Goal: Information Seeking & Learning: Learn about a topic

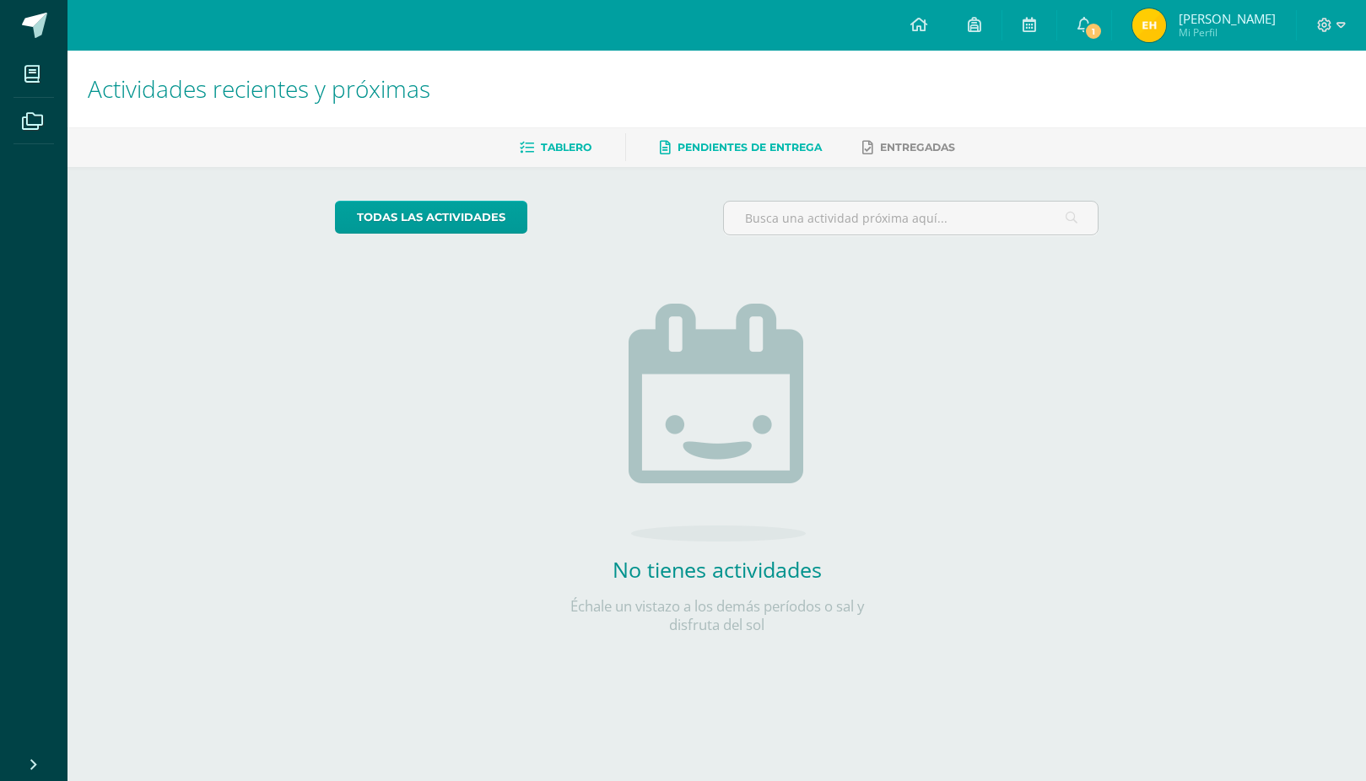
click at [710, 137] on link "Pendientes de entrega" at bounding box center [741, 147] width 162 height 27
click at [891, 143] on span "Entregadas" at bounding box center [917, 147] width 75 height 13
click at [1086, 26] on icon at bounding box center [1085, 24] width 14 height 15
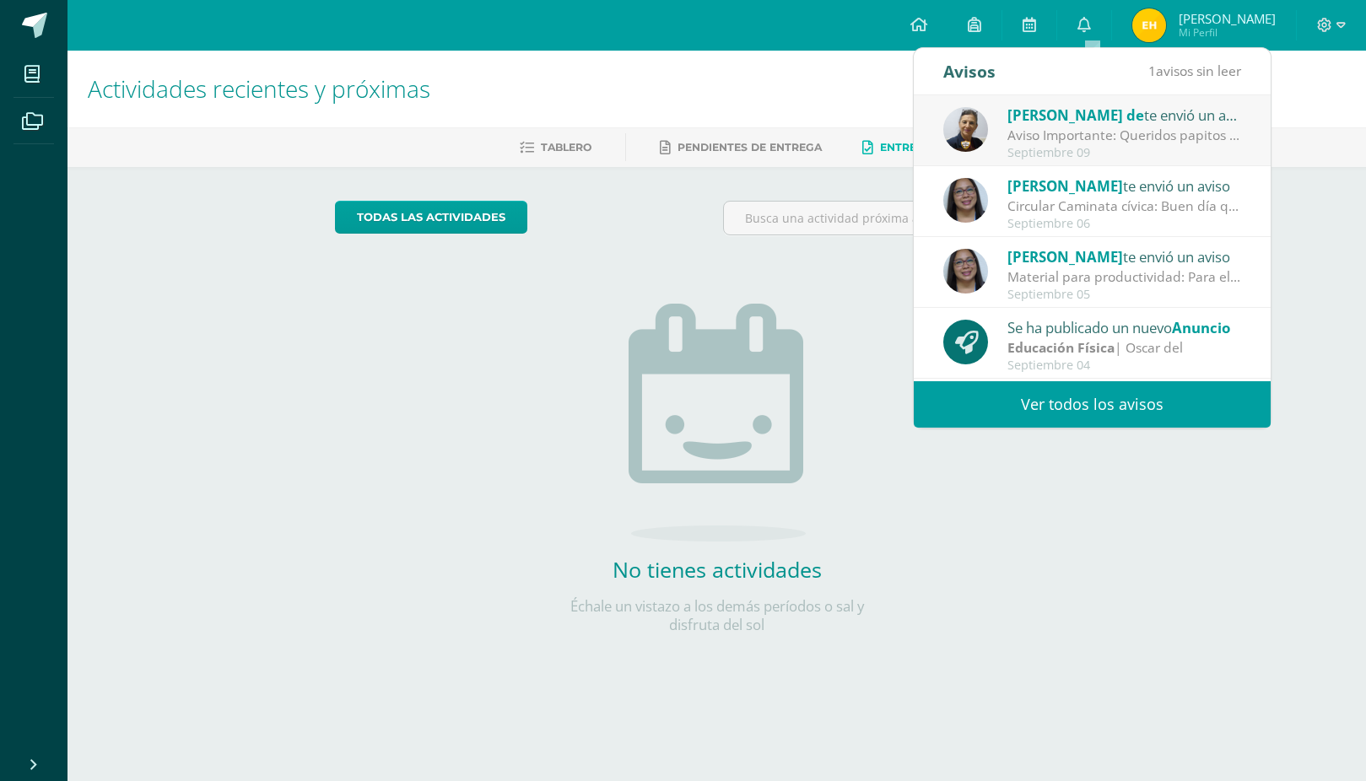
click at [1055, 137] on div "Aviso Importante: Queridos papitos por este medio les saludo cordialmente. El m…" at bounding box center [1125, 135] width 235 height 19
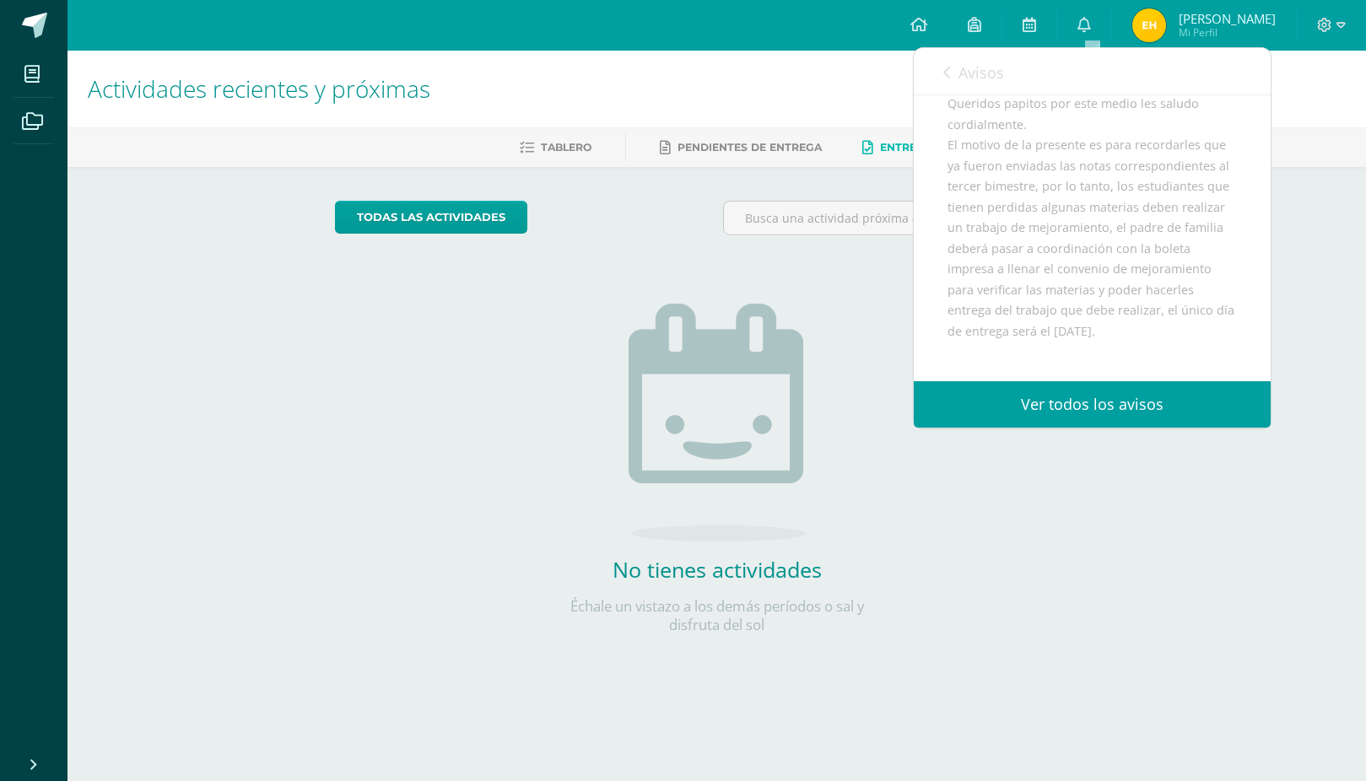
scroll to position [169, 0]
click at [939, 74] on div "Avisos 0 avisos sin leer Avisos" at bounding box center [1092, 71] width 357 height 47
click at [948, 77] on icon at bounding box center [946, 73] width 7 height 14
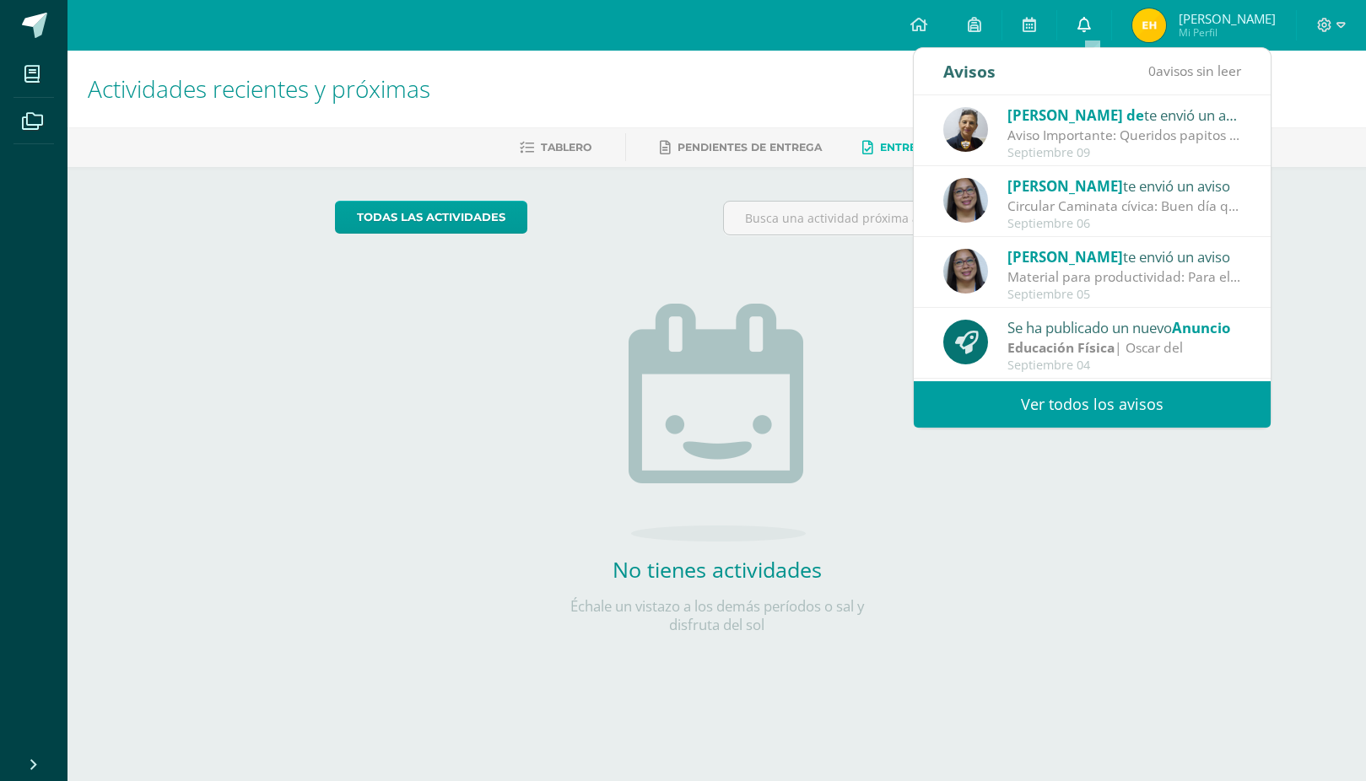
click at [1089, 29] on icon at bounding box center [1085, 24] width 14 height 15
click at [1091, 24] on icon at bounding box center [1085, 24] width 14 height 15
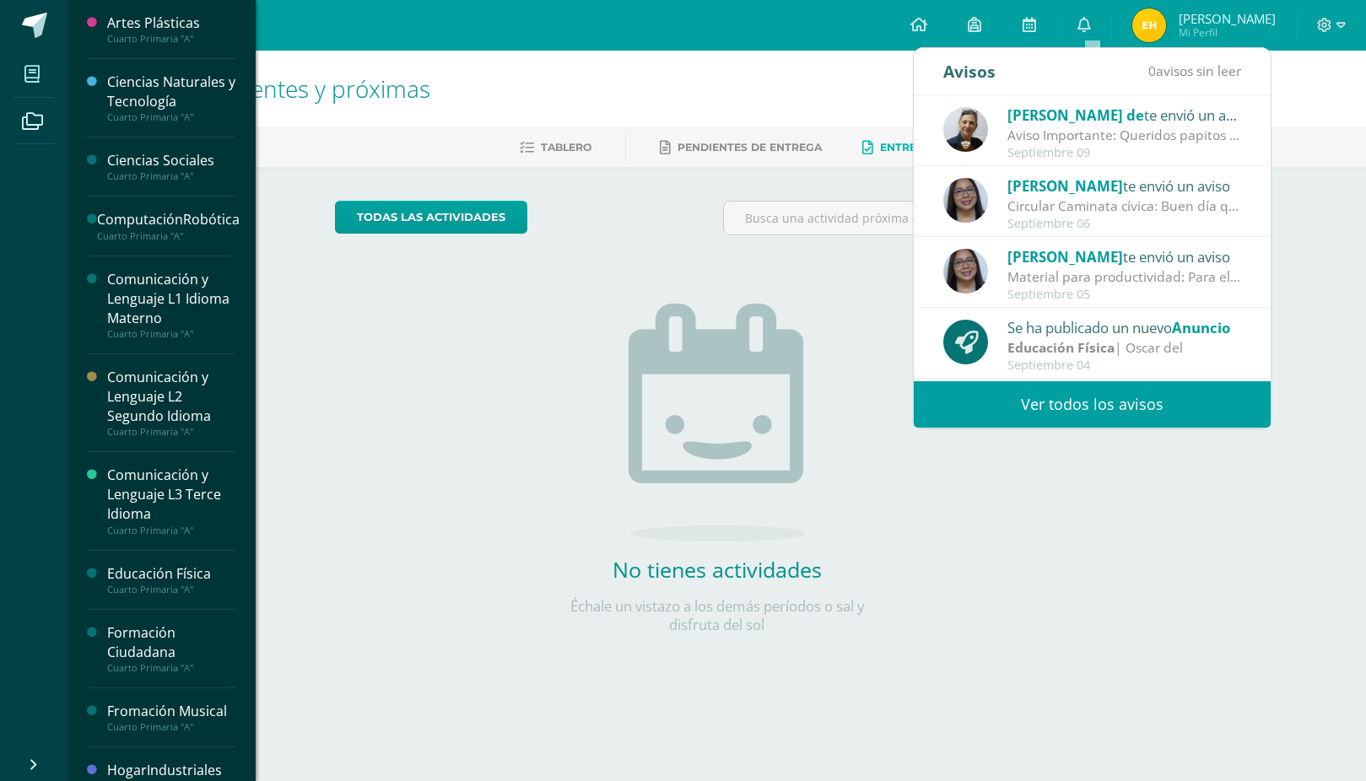
click at [35, 79] on icon at bounding box center [31, 74] width 15 height 17
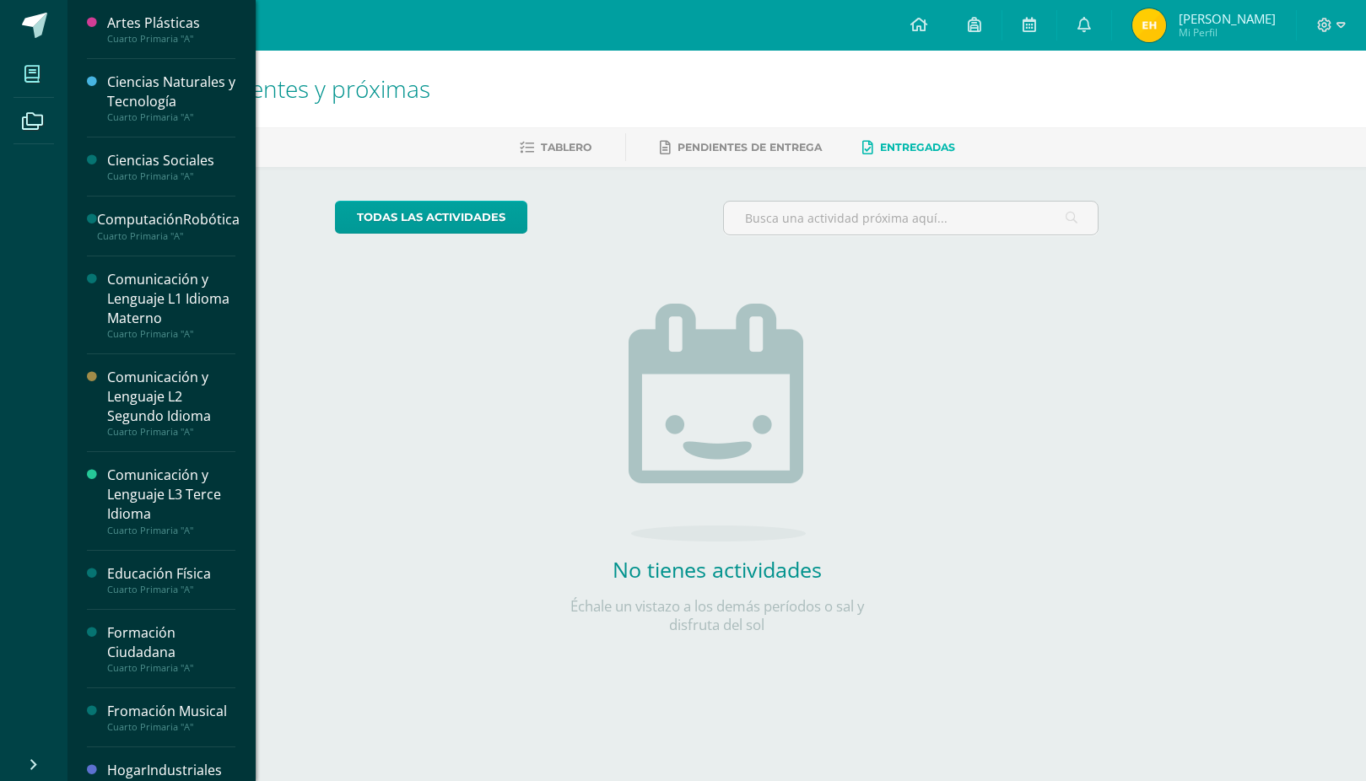
click at [35, 79] on icon at bounding box center [31, 74] width 15 height 17
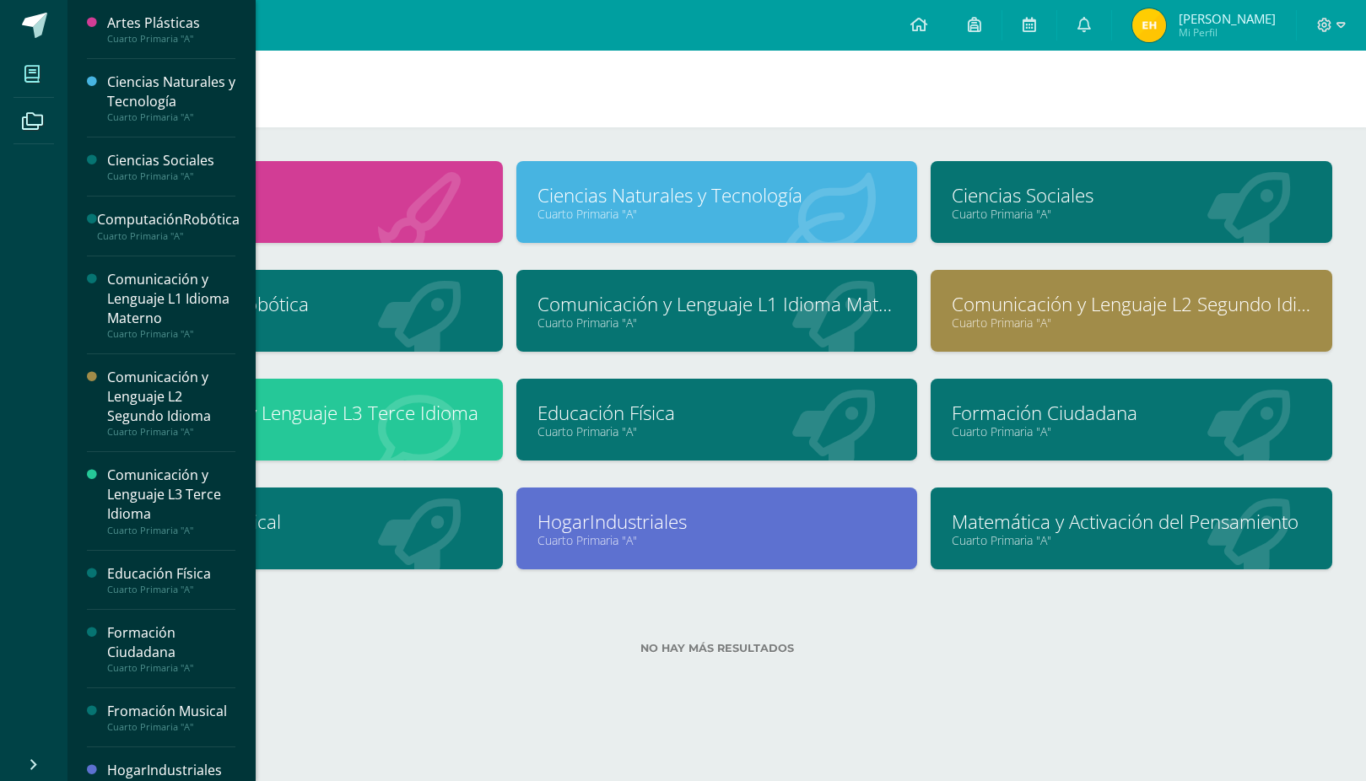
click at [393, 412] on link "Comunicación y Lenguaje L3 Terce Idioma" at bounding box center [301, 413] width 359 height 26
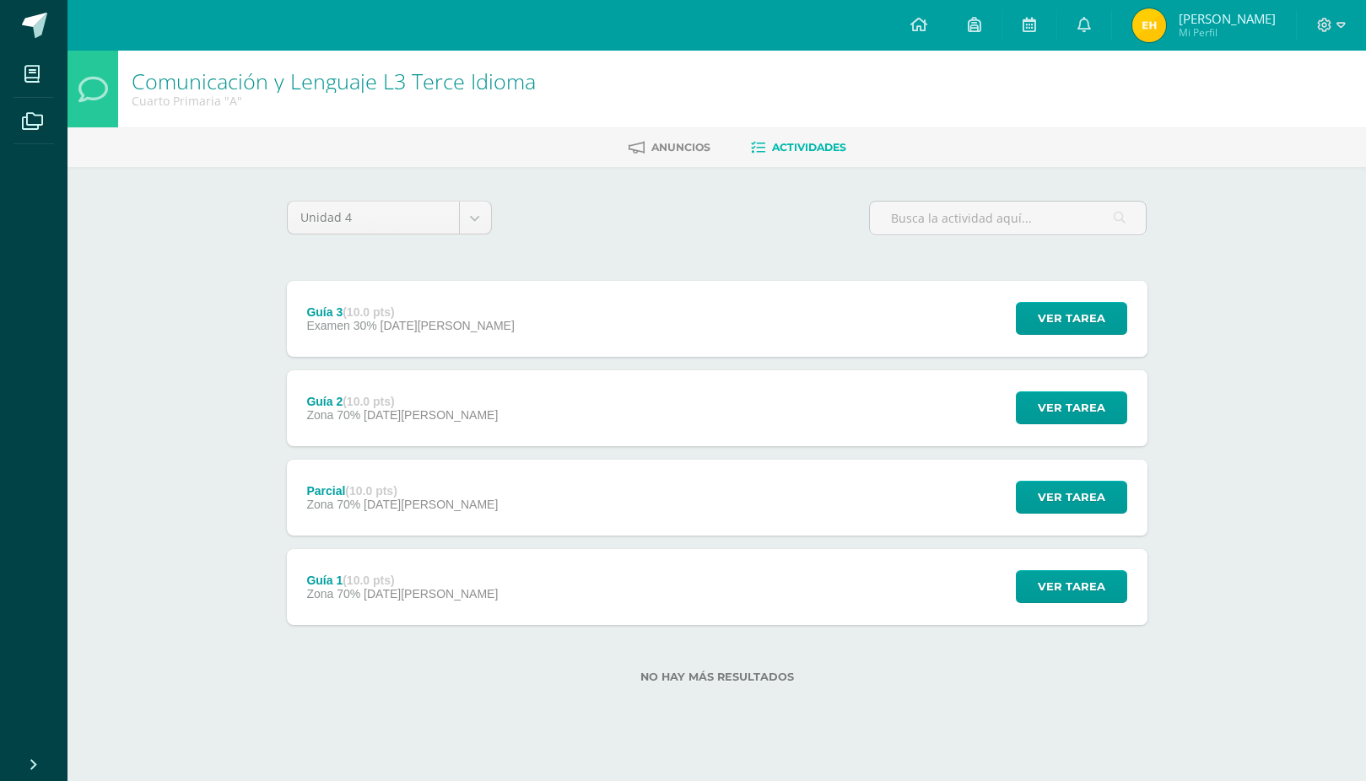
click at [568, 318] on div "Guía 3 (10.0 pts) Examen 30% [DATE][PERSON_NAME] Ver tarea Guía 3 Comunicación …" at bounding box center [717, 319] width 861 height 76
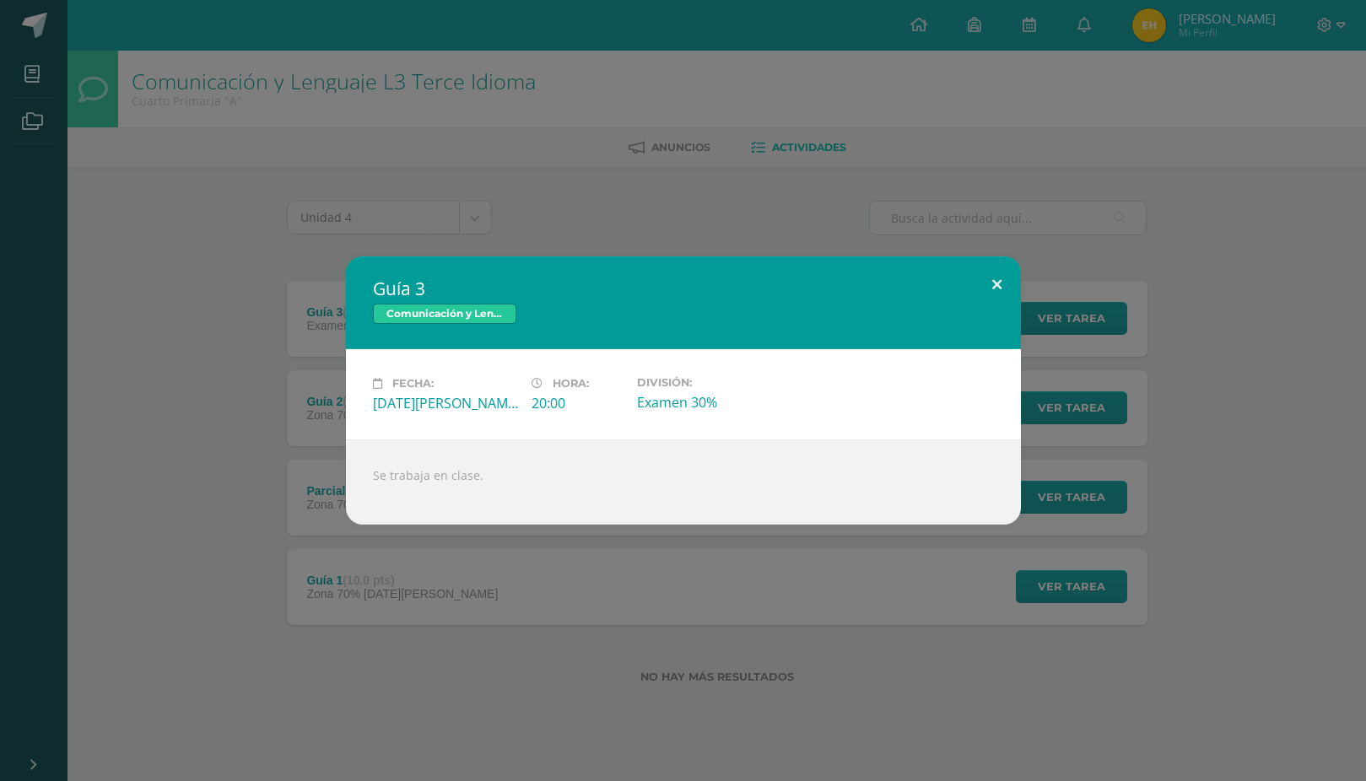
click at [996, 274] on button at bounding box center [997, 285] width 48 height 57
